Goal: Task Accomplishment & Management: Complete application form

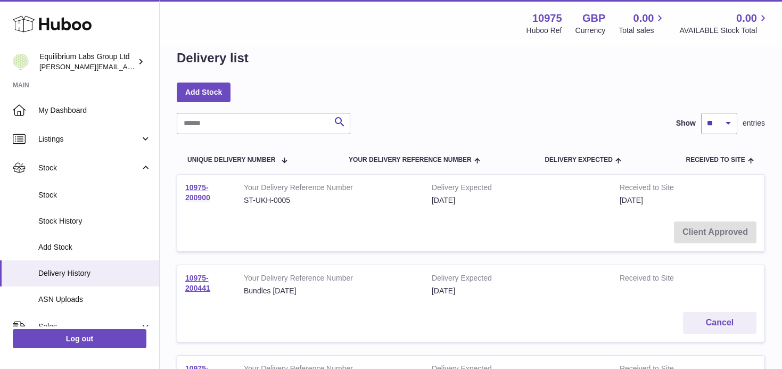
scroll to position [20, 0]
click at [135, 173] on link "Stock" at bounding box center [79, 167] width 159 height 29
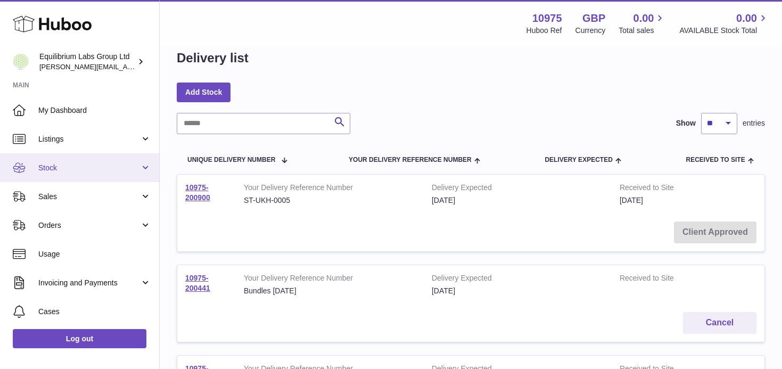
click at [137, 166] on span "Stock" at bounding box center [89, 168] width 102 height 10
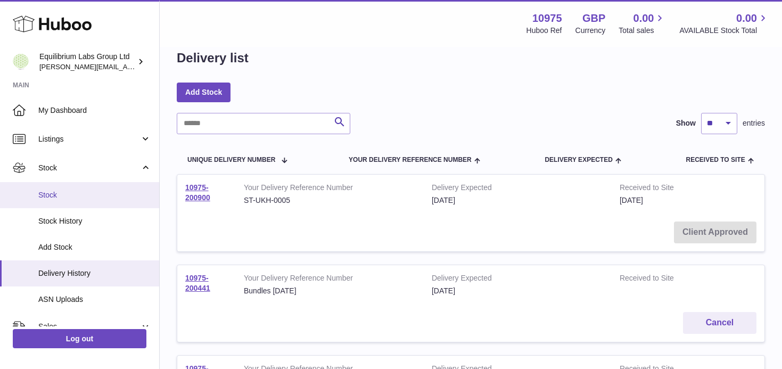
click at [109, 204] on link "Stock" at bounding box center [79, 195] width 159 height 26
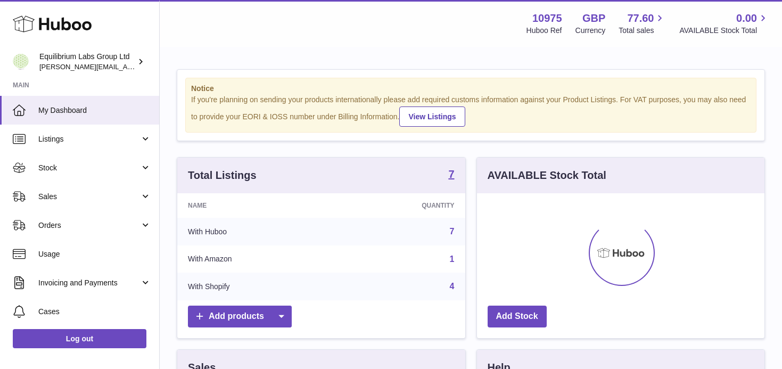
scroll to position [166, 288]
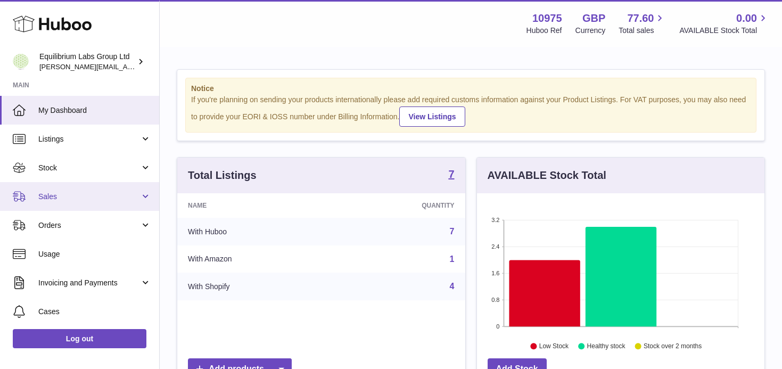
click at [122, 195] on span "Sales" at bounding box center [89, 197] width 102 height 10
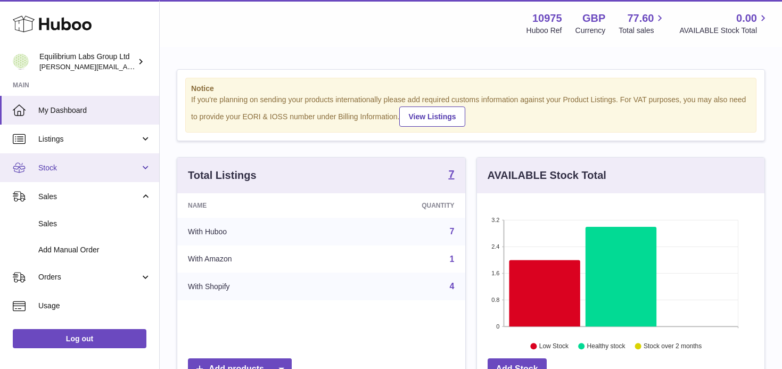
click at [115, 172] on span "Stock" at bounding box center [89, 168] width 102 height 10
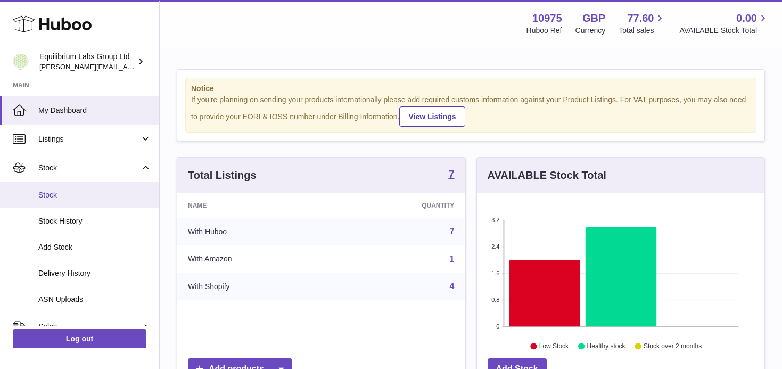
click at [101, 198] on span "Stock" at bounding box center [94, 195] width 113 height 10
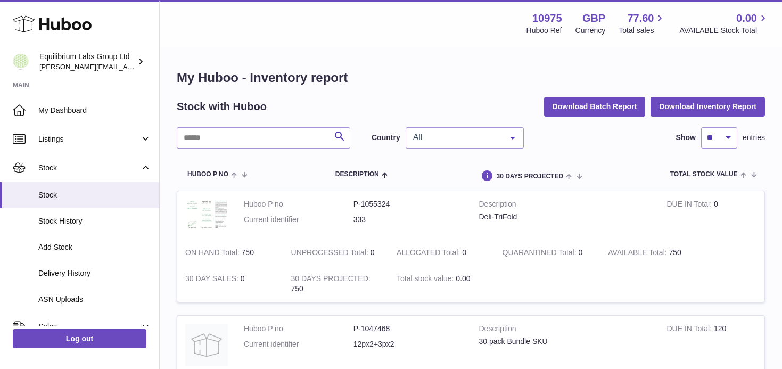
click at [494, 132] on span "All" at bounding box center [457, 137] width 92 height 11
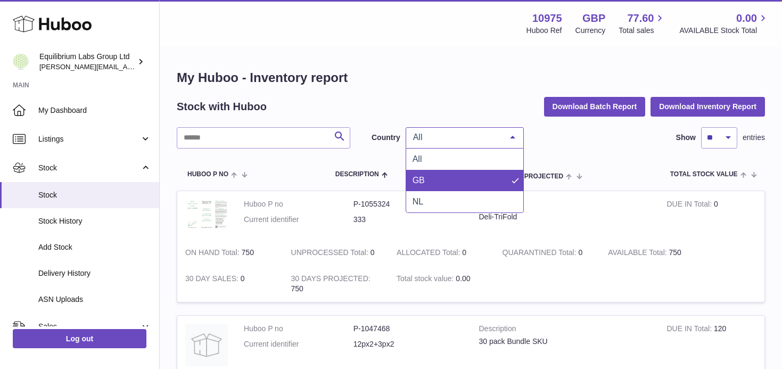
click at [444, 178] on span "GB" at bounding box center [464, 180] width 117 height 21
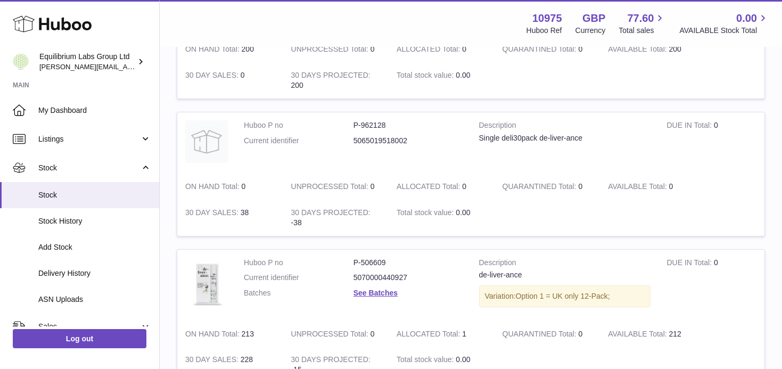
scroll to position [629, 0]
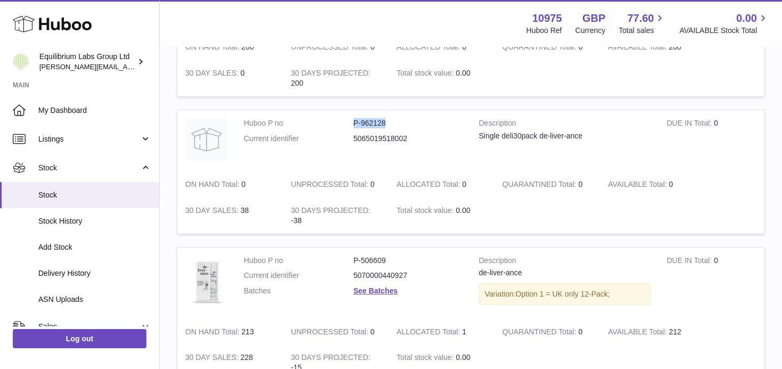
drag, startPoint x: 394, startPoint y: 125, endPoint x: 350, endPoint y: 125, distance: 43.7
click at [350, 125] on dl "Huboo P no P-962128 Current identifier 5065019518002" at bounding box center [353, 133] width 219 height 31
copy dl "P-962128"
click at [429, 169] on td "Huboo P no P-962128 Current identifier 5065019518002" at bounding box center [353, 140] width 235 height 61
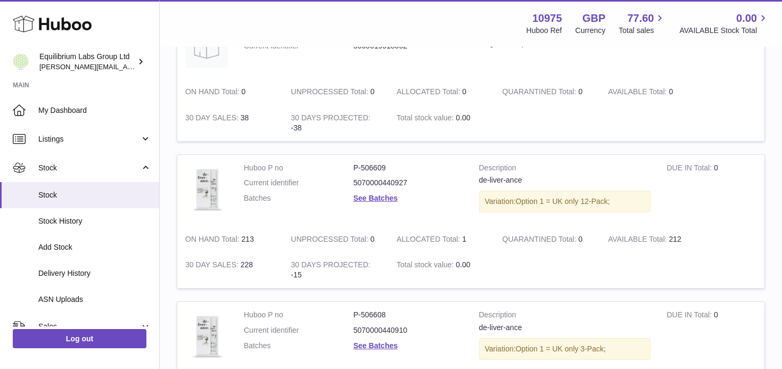
scroll to position [725, 0]
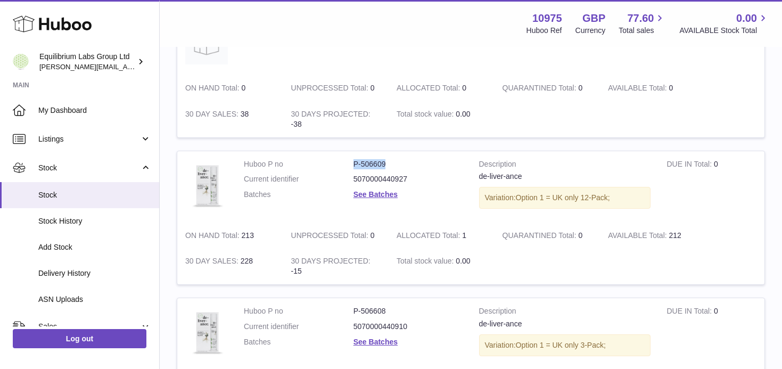
drag, startPoint x: 390, startPoint y: 165, endPoint x: 353, endPoint y: 160, distance: 37.1
click at [354, 160] on dd "P-506609" at bounding box center [409, 164] width 110 height 10
copy dl "P-506609"
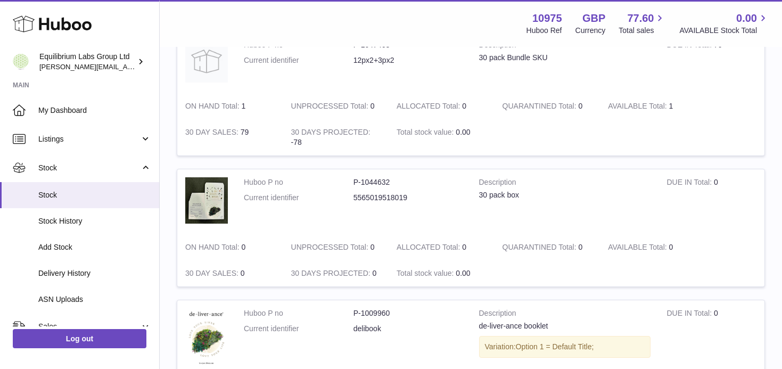
scroll to position [0, 0]
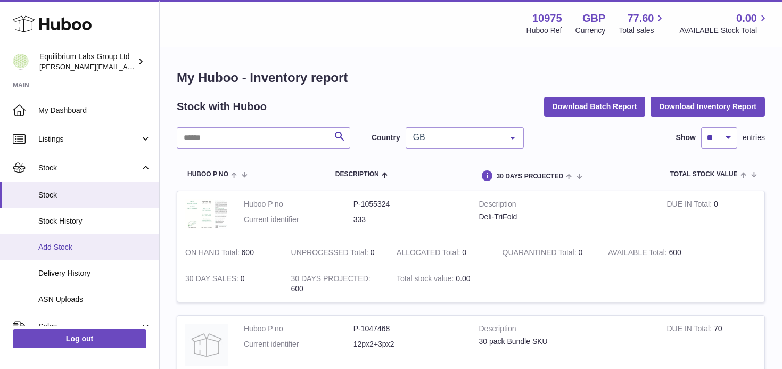
click at [103, 241] on link "Add Stock" at bounding box center [79, 247] width 159 height 26
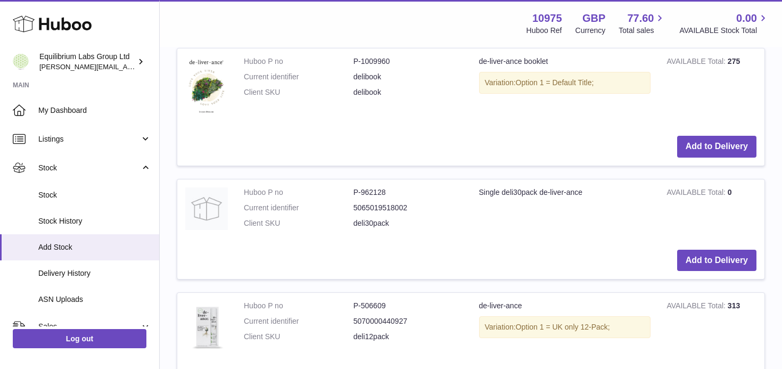
scroll to position [670, 0]
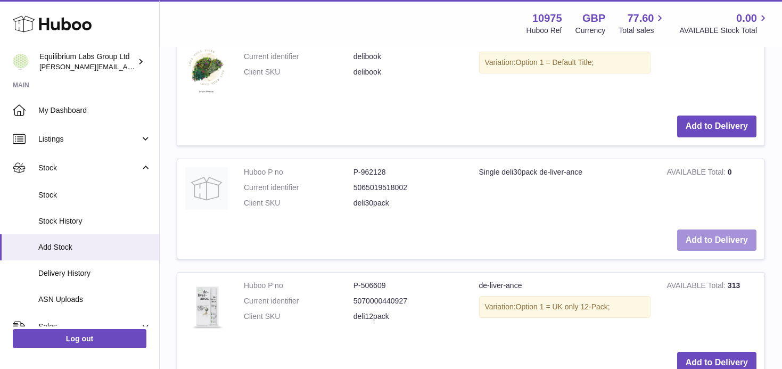
click at [703, 241] on button "Add to Delivery" at bounding box center [716, 241] width 79 height 22
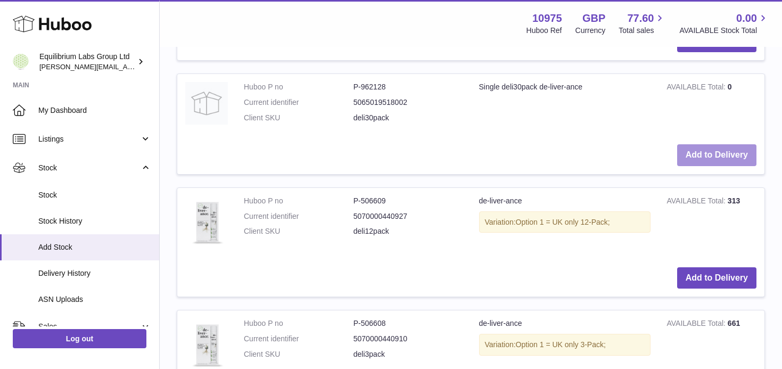
scroll to position [902, 0]
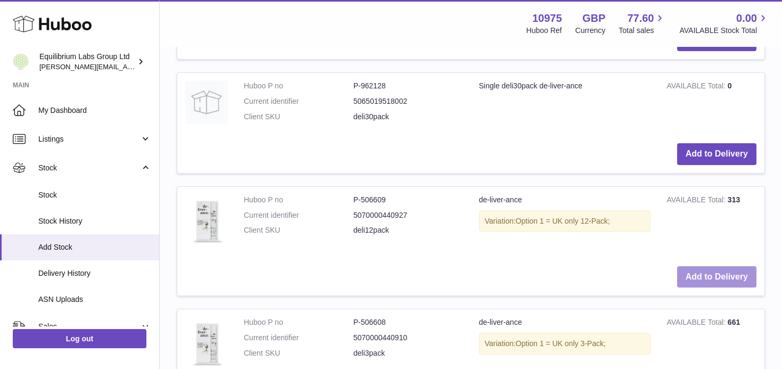
click at [718, 288] on button "Add to Delivery" at bounding box center [716, 277] width 79 height 22
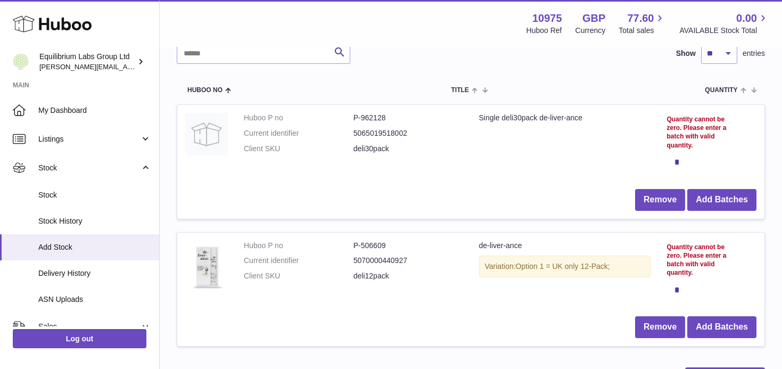
scroll to position [143, 0]
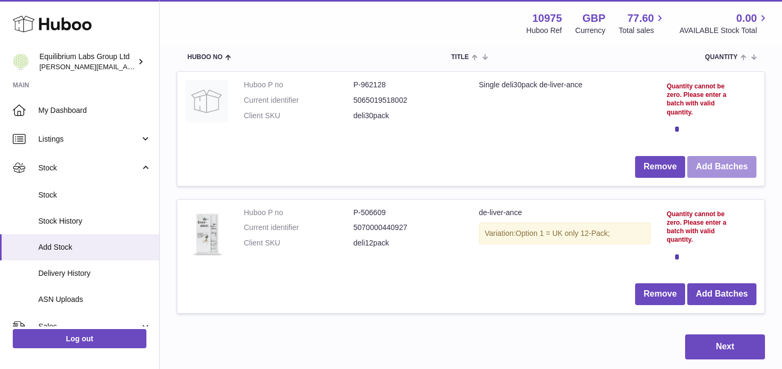
click at [705, 165] on button "Add Batches" at bounding box center [721, 167] width 69 height 22
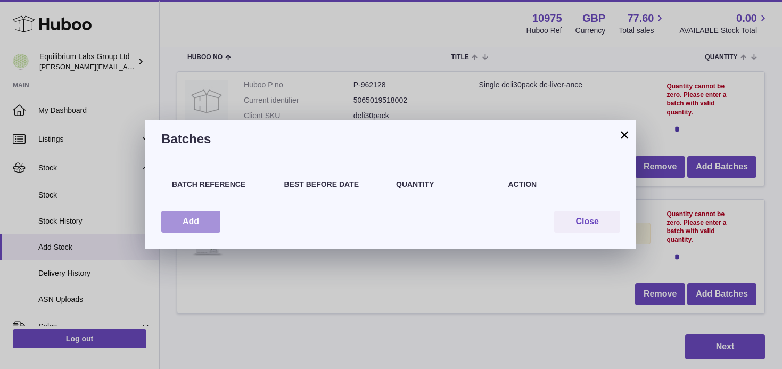
click at [200, 220] on button "Add" at bounding box center [190, 222] width 59 height 22
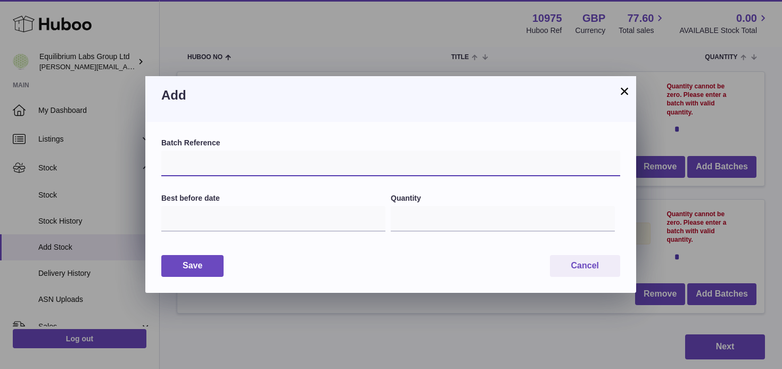
click at [284, 170] on input "text" at bounding box center [390, 164] width 459 height 26
click at [308, 132] on div "Batch Reference Best before date Quantity * Save Cancel" at bounding box center [390, 207] width 491 height 171
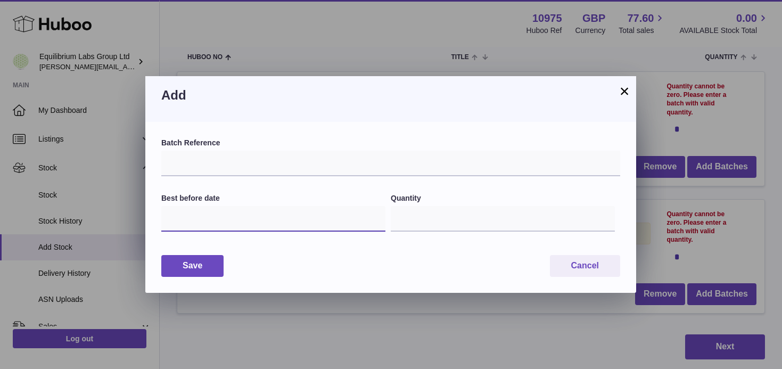
click at [243, 223] on input "text" at bounding box center [273, 219] width 224 height 26
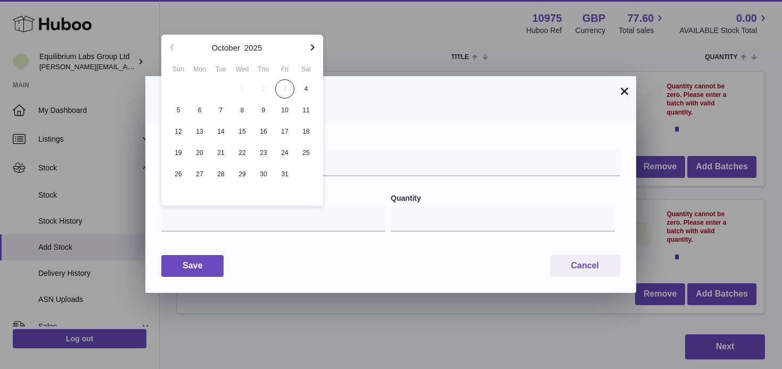
click at [380, 187] on div "Batch Reference Best before date Quantity *" at bounding box center [390, 191] width 459 height 107
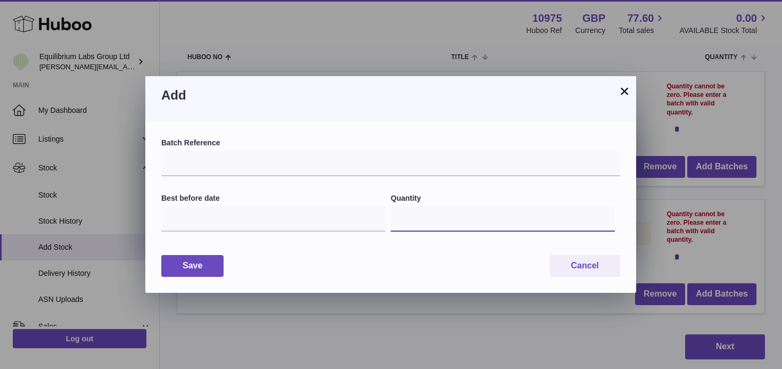
click at [429, 219] on input "*" at bounding box center [503, 219] width 224 height 26
type input "**"
click at [177, 269] on button "Save" at bounding box center [192, 266] width 62 height 22
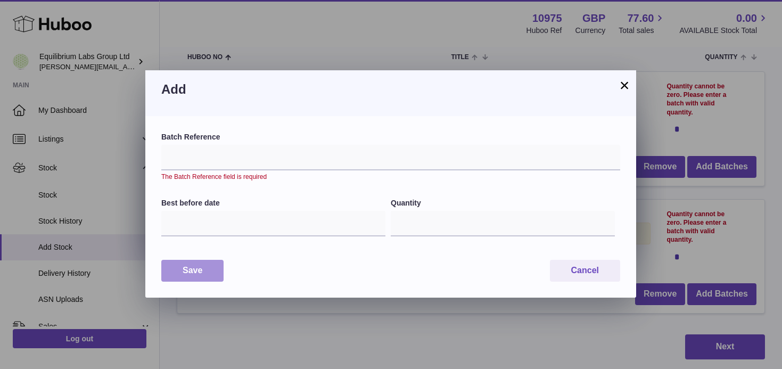
click at [209, 262] on button "Save" at bounding box center [192, 271] width 62 height 22
click at [615, 94] on h3 "Add" at bounding box center [390, 89] width 459 height 17
click at [619, 90] on button "×" at bounding box center [624, 85] width 13 height 13
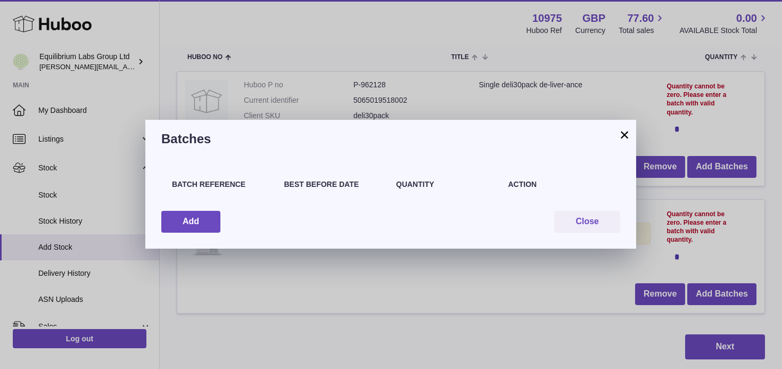
click at [618, 134] on h3 "Batches" at bounding box center [390, 138] width 459 height 17
click at [623, 145] on div "Batches" at bounding box center [390, 139] width 491 height 38
click at [626, 138] on button "×" at bounding box center [624, 134] width 13 height 13
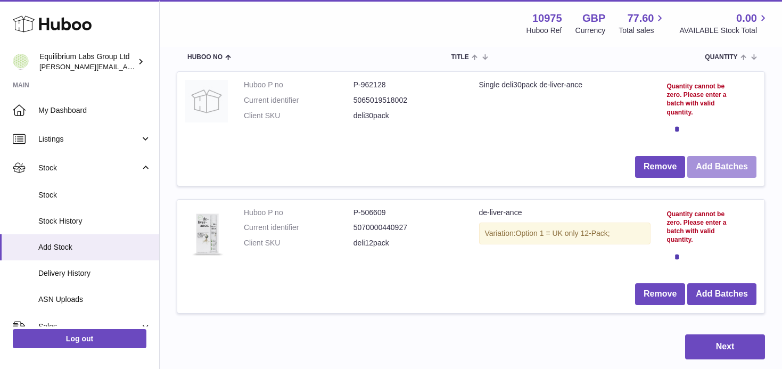
click at [732, 166] on button "Add Batches" at bounding box center [721, 167] width 69 height 22
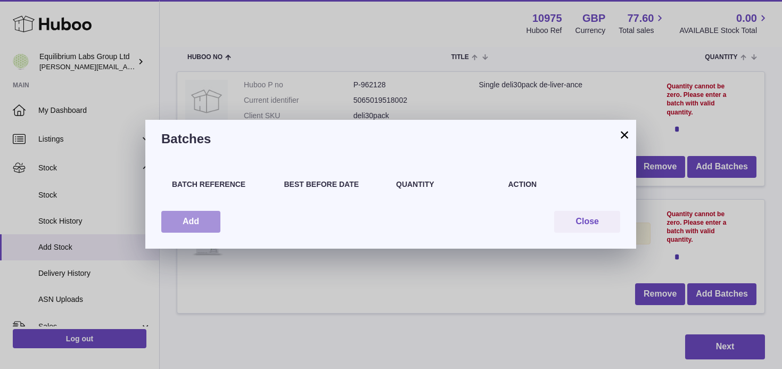
click at [197, 231] on button "Add" at bounding box center [190, 222] width 59 height 22
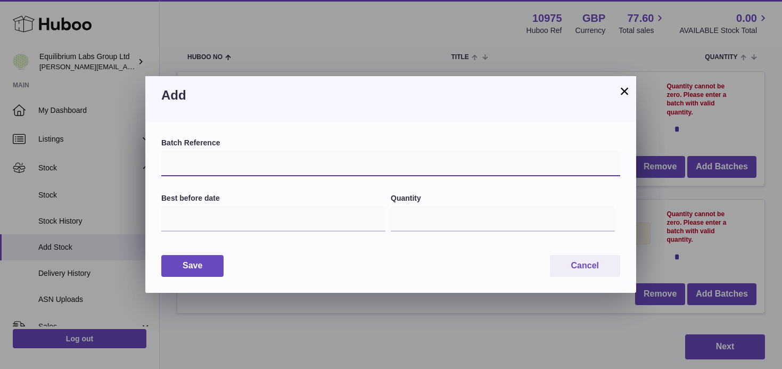
click at [214, 163] on input "text" at bounding box center [390, 164] width 459 height 26
type input "***"
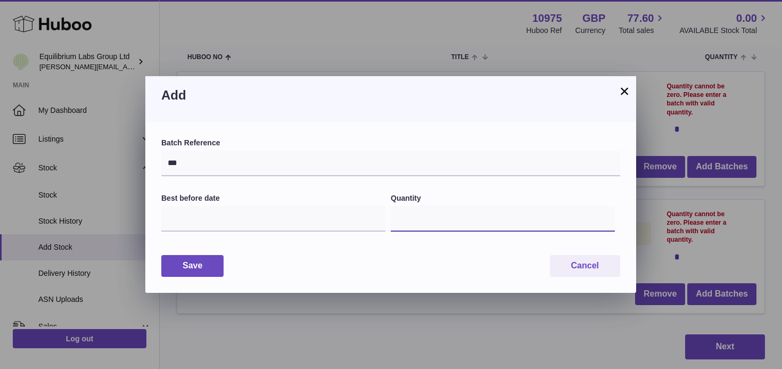
click at [430, 217] on input "*" at bounding box center [503, 219] width 224 height 26
type input "**"
click at [188, 267] on button "Save" at bounding box center [192, 266] width 62 height 22
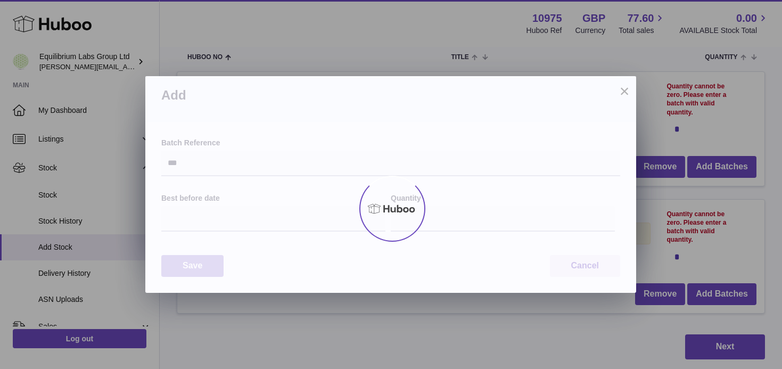
type input "**"
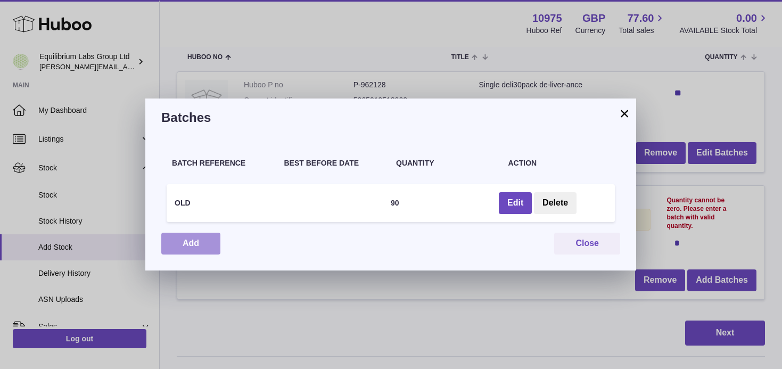
click at [180, 236] on button "Add" at bounding box center [190, 244] width 59 height 22
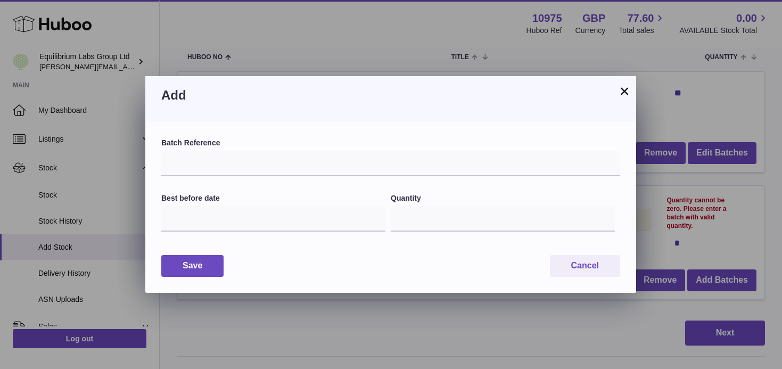
click at [617, 96] on h3 "Add" at bounding box center [390, 95] width 459 height 17
click at [622, 89] on button "×" at bounding box center [624, 91] width 13 height 13
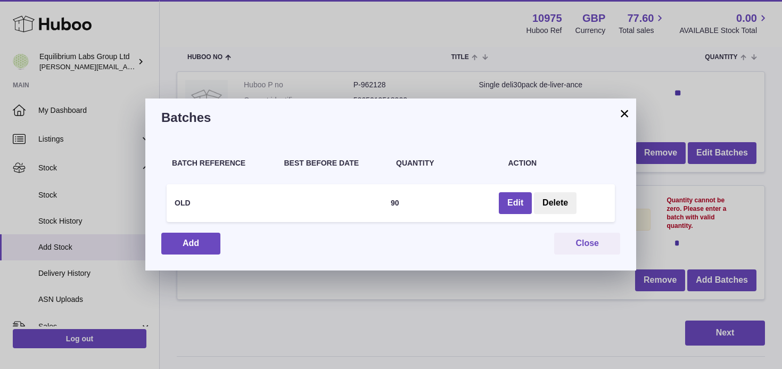
click at [624, 112] on button "×" at bounding box center [624, 113] width 13 height 13
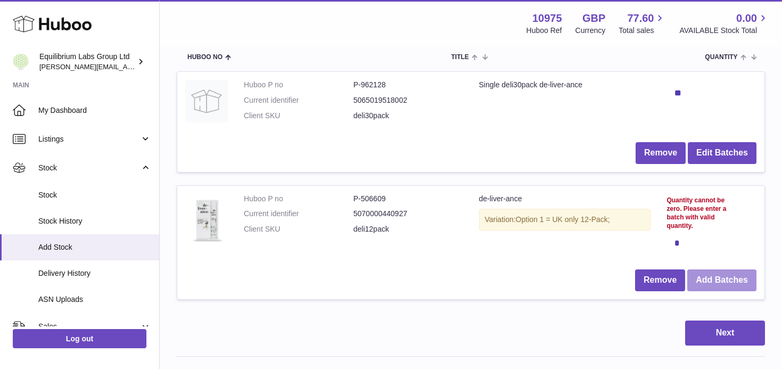
click at [702, 280] on button "Add Batches" at bounding box center [721, 280] width 69 height 22
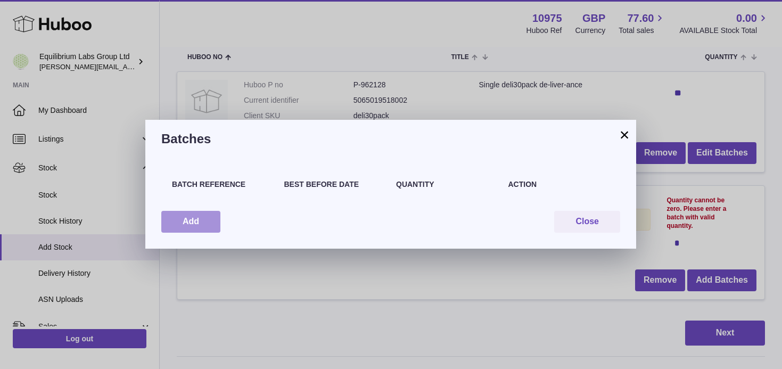
click at [195, 222] on button "Add" at bounding box center [190, 222] width 59 height 22
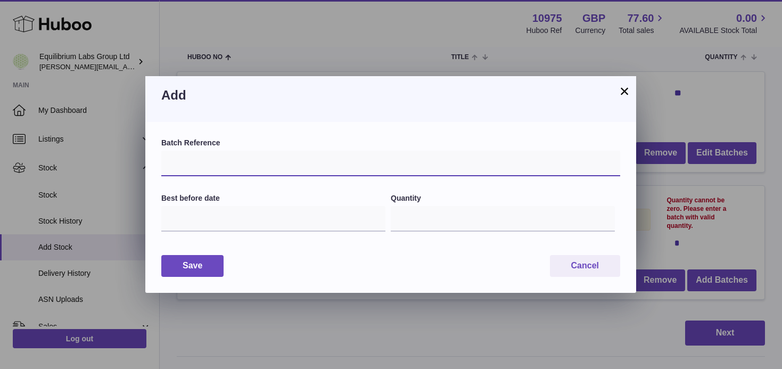
click at [220, 158] on input "text" at bounding box center [390, 164] width 459 height 26
type input "***"
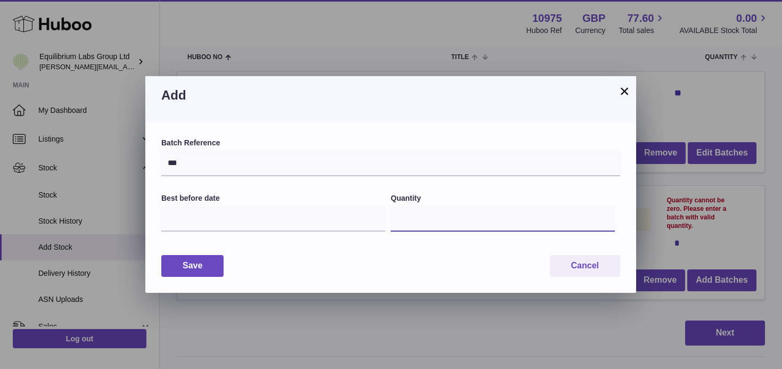
click at [430, 227] on input "*" at bounding box center [503, 219] width 224 height 26
type input "**"
click at [201, 261] on button "Save" at bounding box center [192, 266] width 62 height 22
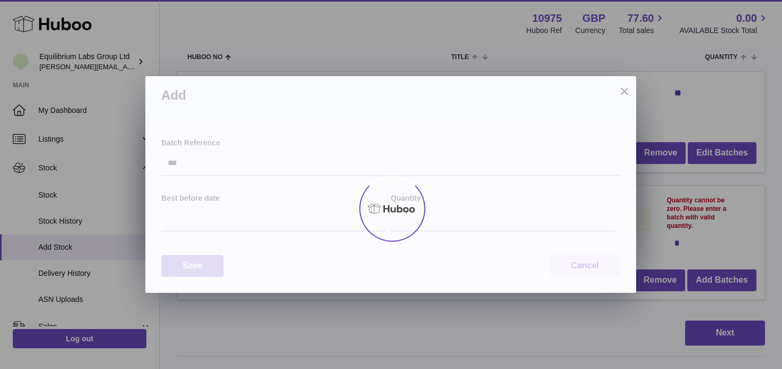
type input "**"
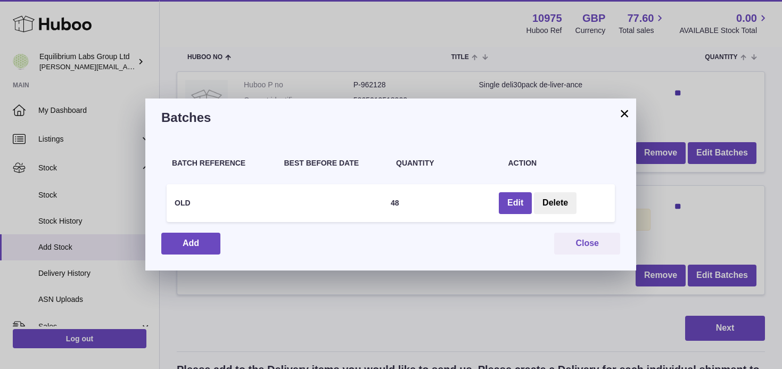
click at [628, 120] on button "×" at bounding box center [624, 113] width 13 height 13
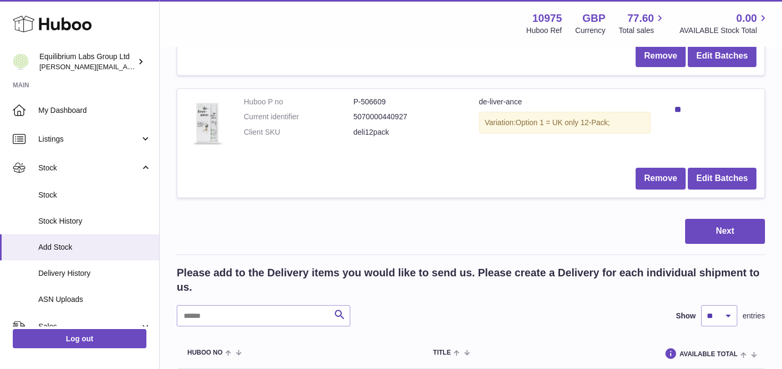
scroll to position [243, 0]
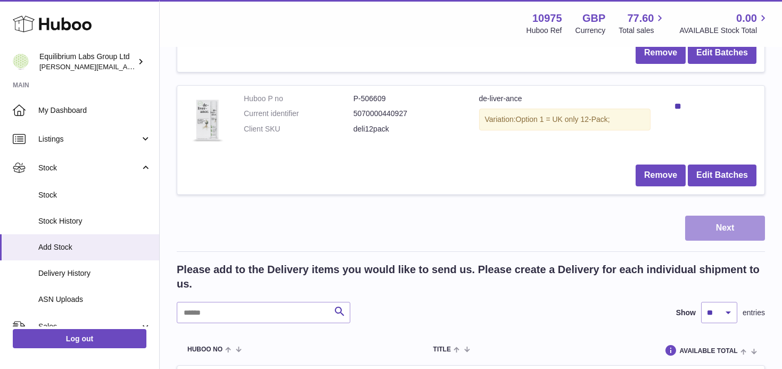
click at [744, 230] on button "Next" at bounding box center [725, 228] width 80 height 25
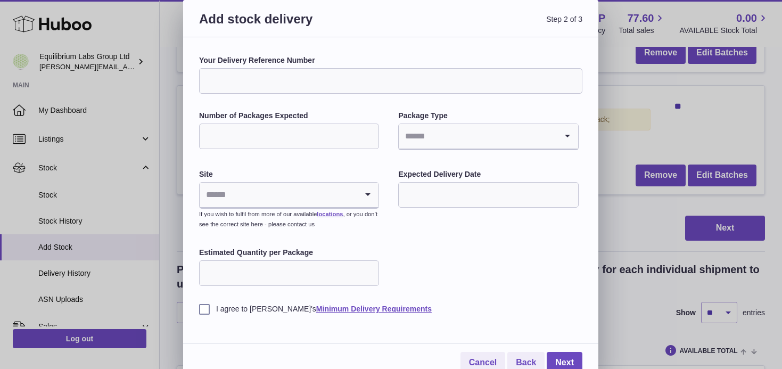
click at [250, 77] on input "Your Delivery Reference Number" at bounding box center [390, 81] width 383 height 26
paste input "**********"
type input "**********"
click at [266, 88] on input "Your Delivery Reference Number" at bounding box center [390, 81] width 383 height 26
paste input "**********"
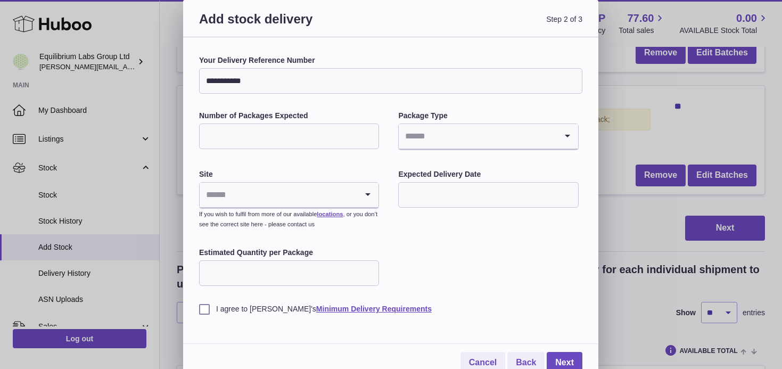
type input "**********"
click at [255, 103] on div "**********" at bounding box center [390, 184] width 383 height 259
click at [284, 136] on input "Number of Packages Expected" at bounding box center [289, 137] width 180 height 26
type input "*"
click at [443, 143] on input "Search for option" at bounding box center [478, 136] width 158 height 24
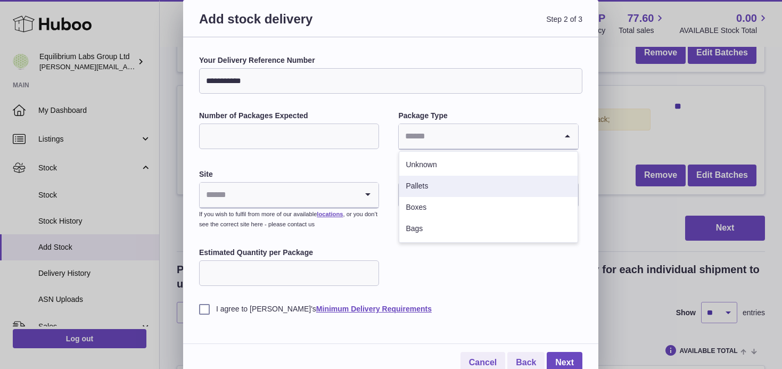
click at [431, 186] on li "Pallets" at bounding box center [488, 186] width 178 height 21
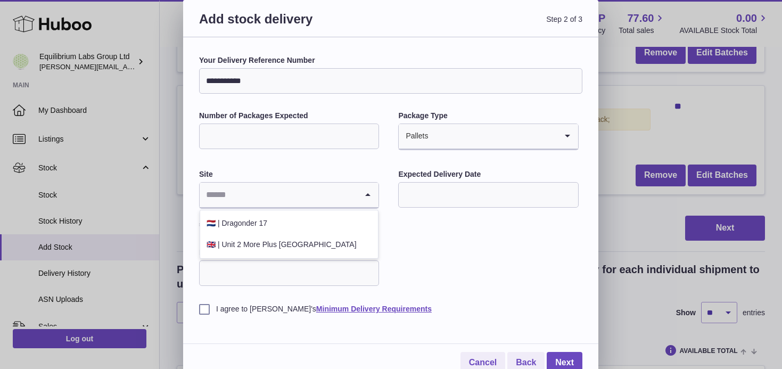
click at [300, 189] on input "Search for option" at bounding box center [279, 195] width 158 height 24
click at [286, 227] on li "🇳🇱 | Dragonder 17" at bounding box center [289, 223] width 178 height 21
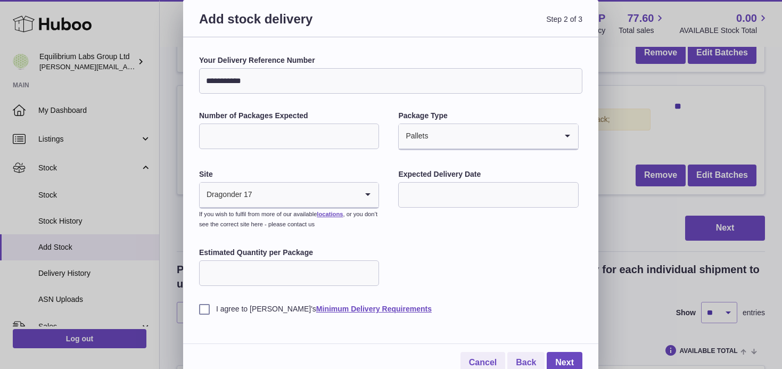
click at [449, 178] on label "Expected Delivery Date" at bounding box center [488, 174] width 180 height 10
click at [449, 189] on input "text" at bounding box center [488, 195] width 180 height 26
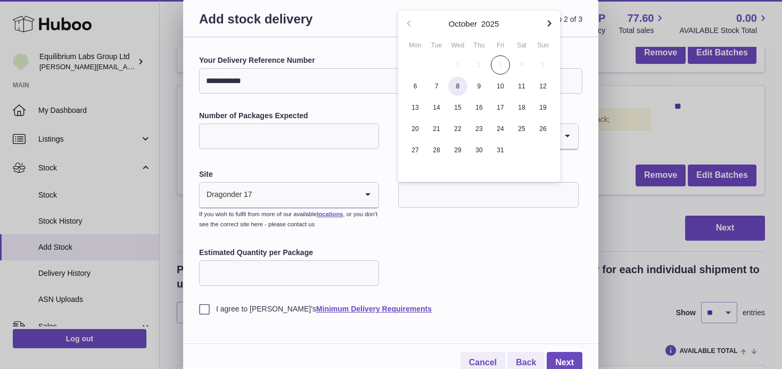
click at [452, 84] on span "8" at bounding box center [457, 86] width 19 height 19
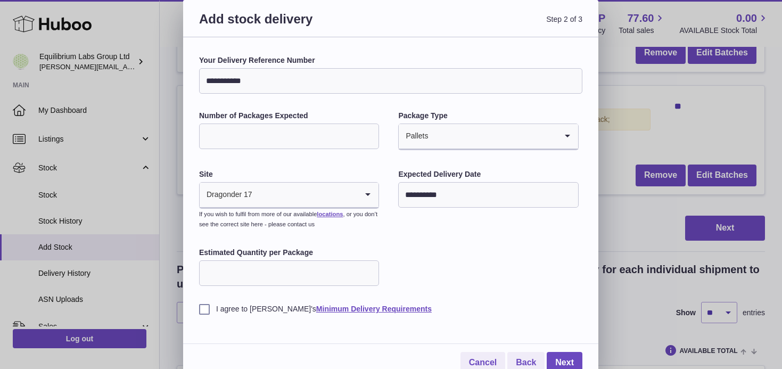
click at [459, 200] on input "**********" at bounding box center [488, 195] width 180 height 26
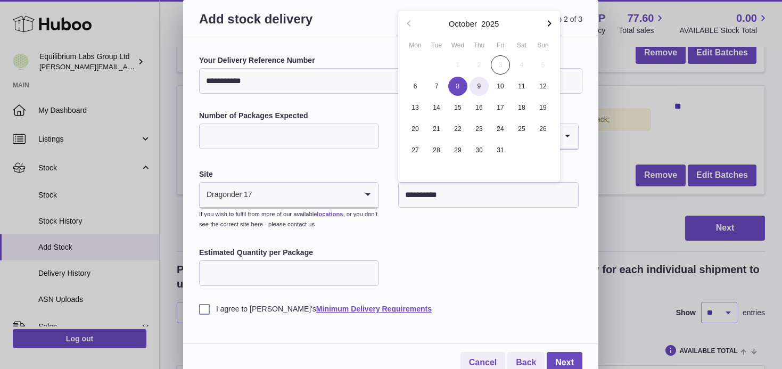
click at [480, 92] on span "9" at bounding box center [479, 86] width 19 height 19
type input "**********"
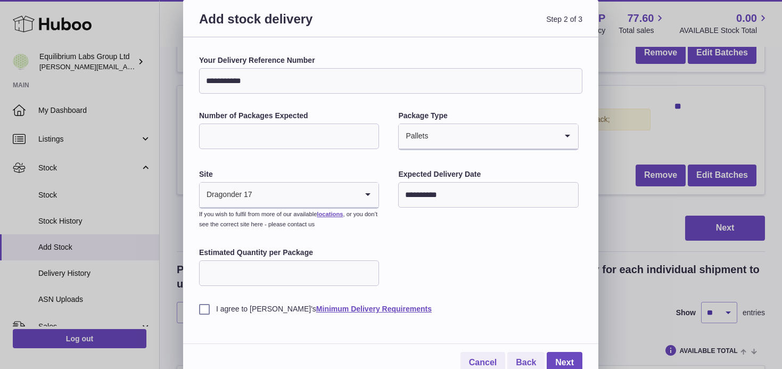
click at [466, 250] on div "**********" at bounding box center [390, 184] width 383 height 259
click at [261, 268] on input "Estimated Quantity per Package" at bounding box center [289, 273] width 180 height 26
click at [455, 289] on div "I agree to Huboo's Minimum Delivery Requirements" at bounding box center [390, 301] width 383 height 26
click at [201, 310] on label "I agree to Huboo's Minimum Delivery Requirements" at bounding box center [390, 309] width 383 height 10
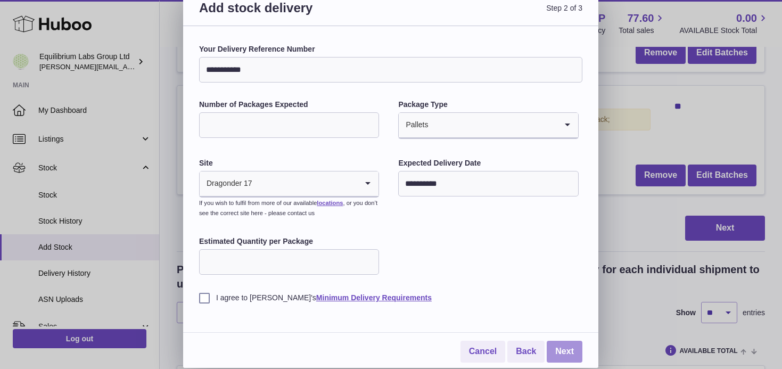
click at [568, 346] on link "Next" at bounding box center [565, 352] width 36 height 22
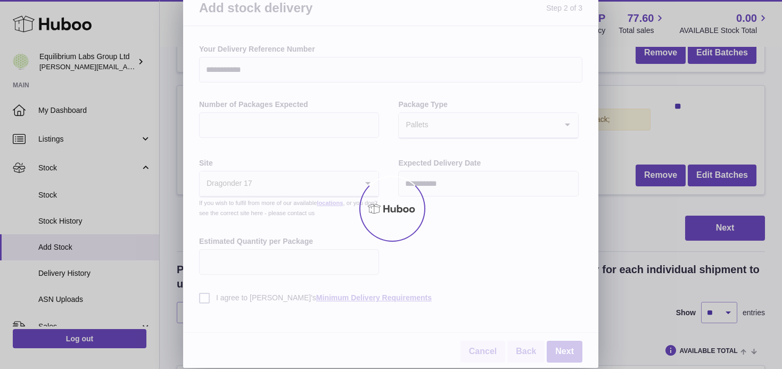
scroll to position [0, 0]
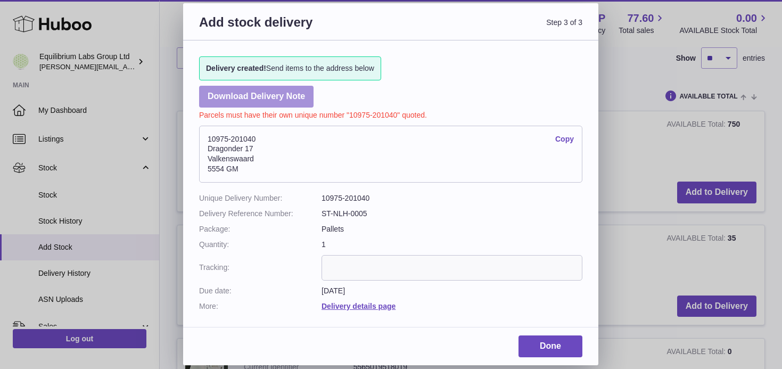
click at [253, 105] on link "Download Delivery Note" at bounding box center [256, 97] width 114 height 22
click at [560, 135] on link "Copy" at bounding box center [564, 139] width 19 height 10
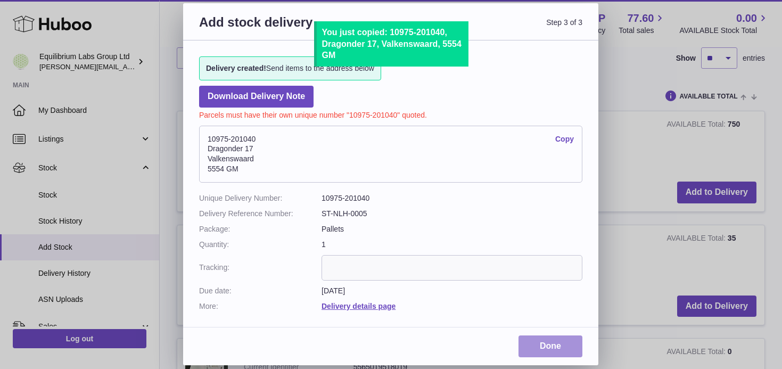
click at [544, 348] on link "Done" at bounding box center [551, 346] width 64 height 22
